Goal: Manage account settings

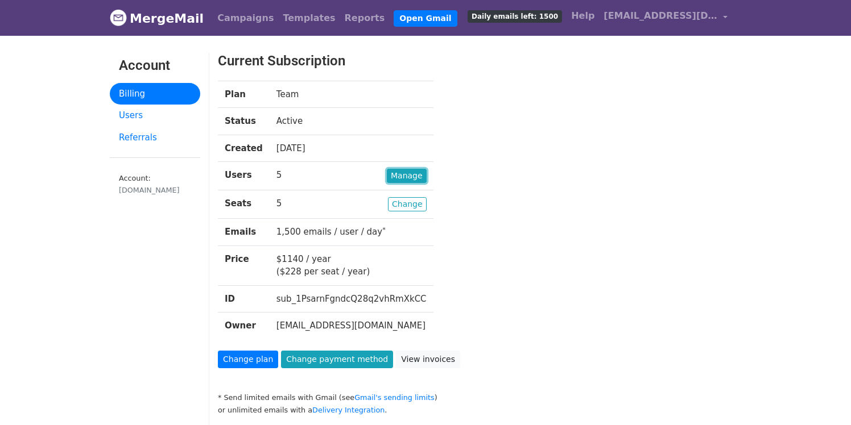
click at [401, 177] on link "Manage" at bounding box center [407, 176] width 40 height 14
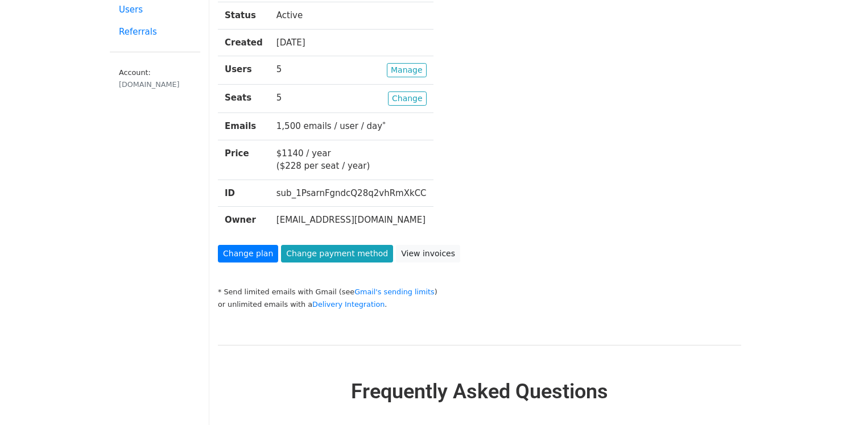
scroll to position [99, 0]
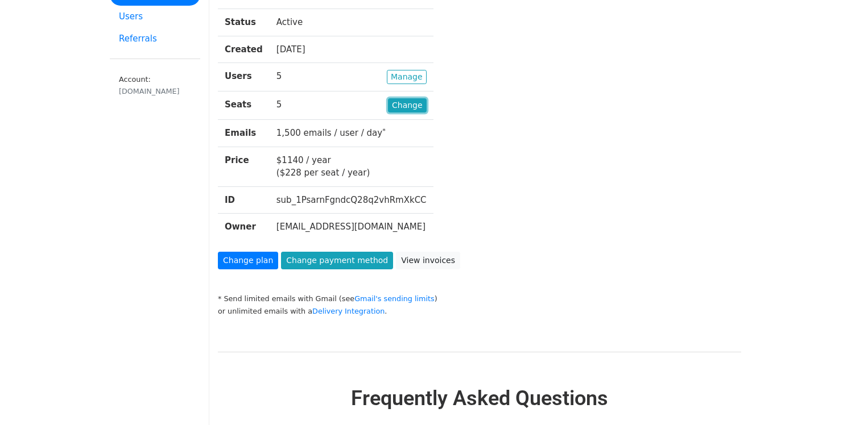
click at [388, 110] on link "Change" at bounding box center [407, 105] width 39 height 14
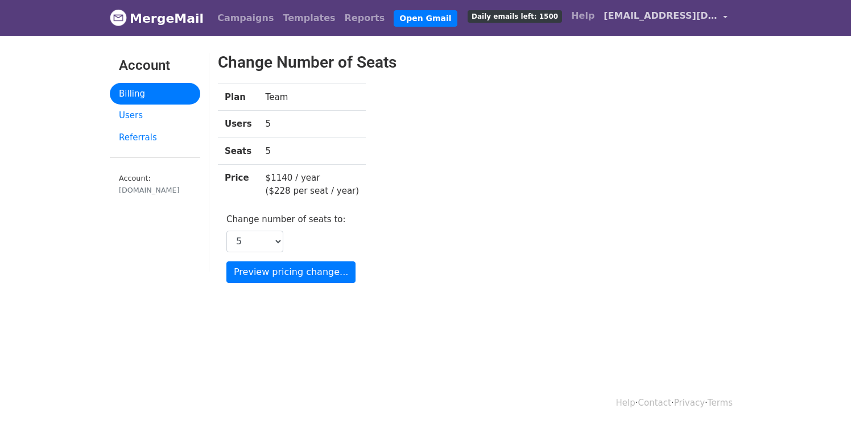
click at [704, 19] on span "[EMAIL_ADDRESS][DOMAIN_NAME]" at bounding box center [660, 16] width 114 height 14
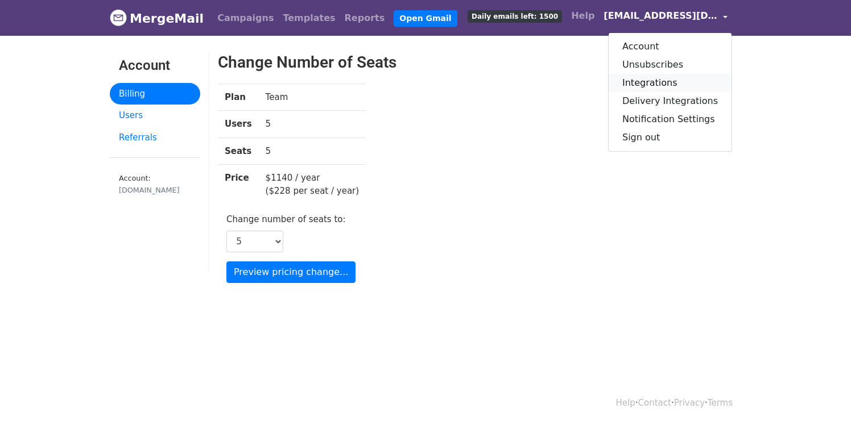
click at [674, 84] on link "Integrations" at bounding box center [670, 83] width 123 height 18
